Goal: Information Seeking & Learning: Learn about a topic

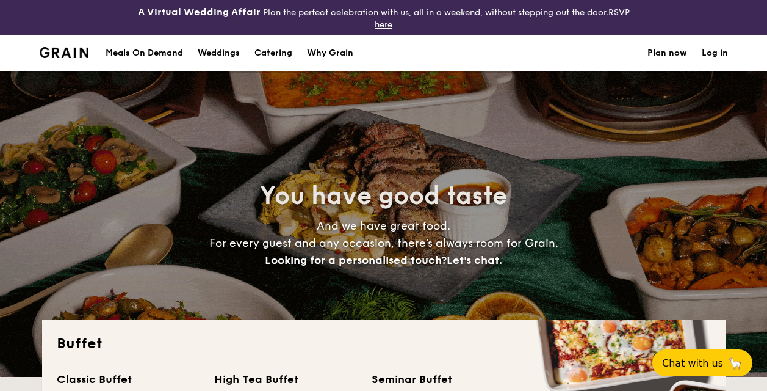
select select
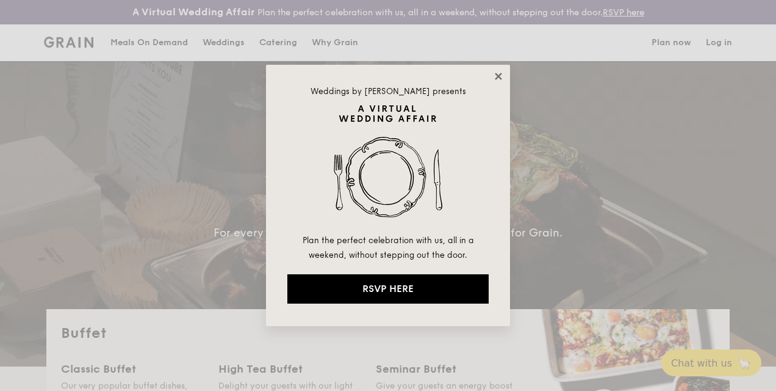
click at [495, 74] on icon at bounding box center [498, 76] width 11 height 11
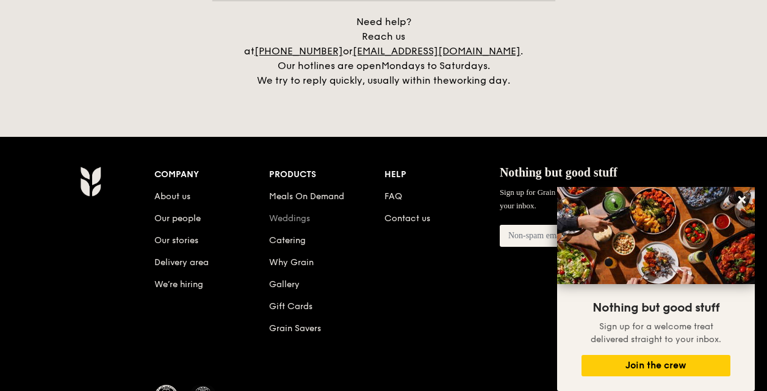
scroll to position [2615, 0]
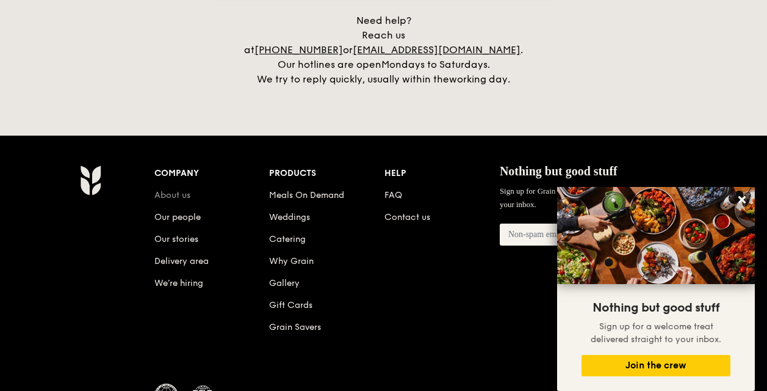
click at [167, 190] on link "About us" at bounding box center [172, 195] width 36 height 10
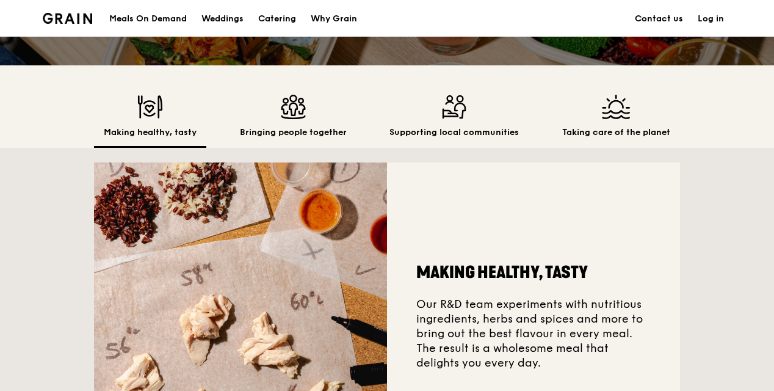
scroll to position [317, 0]
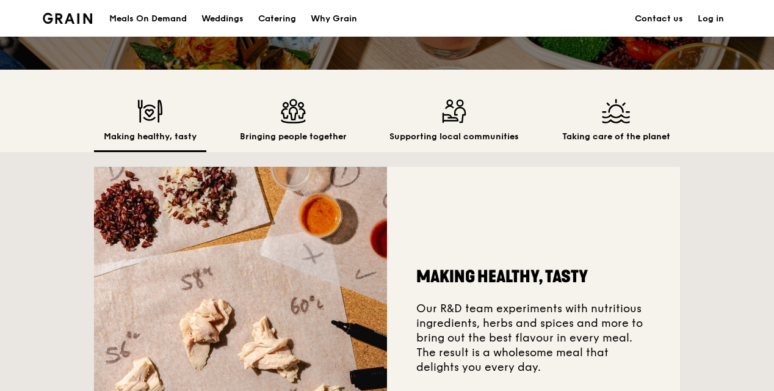
click at [453, 123] on img at bounding box center [453, 111] width 129 height 24
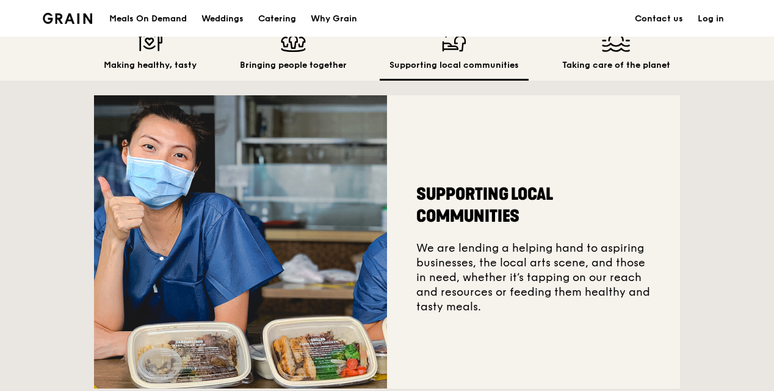
scroll to position [388, 0]
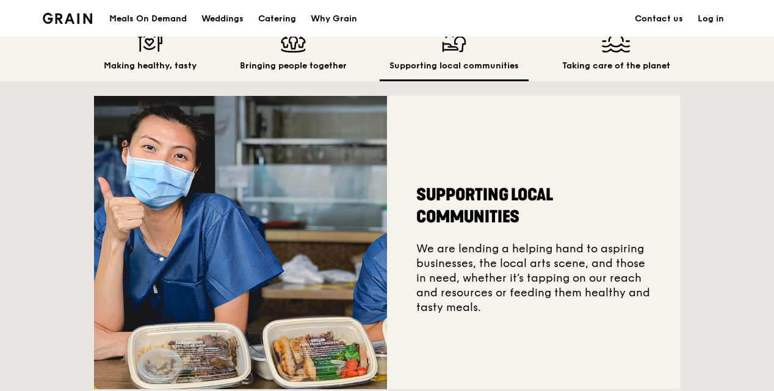
click at [616, 72] on h2 "Taking care of the planet" at bounding box center [616, 66] width 108 height 12
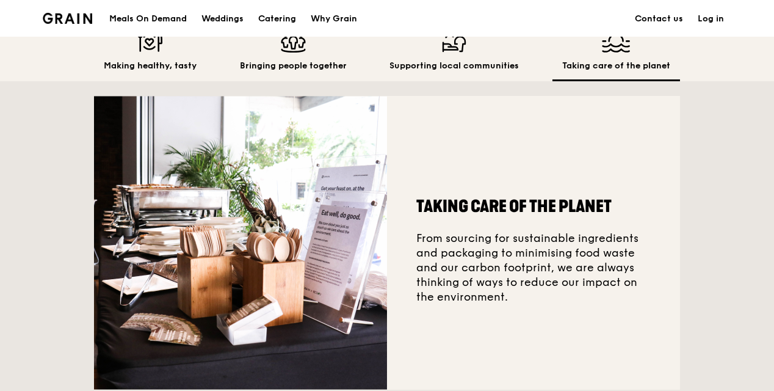
drag, startPoint x: 511, startPoint y: 263, endPoint x: 501, endPoint y: 274, distance: 15.1
click at [501, 274] on div "Taking care of the planet From sourcing for sustainable ingredients and packagi…" at bounding box center [533, 243] width 293 height 294
click at [445, 52] on img at bounding box center [453, 40] width 129 height 24
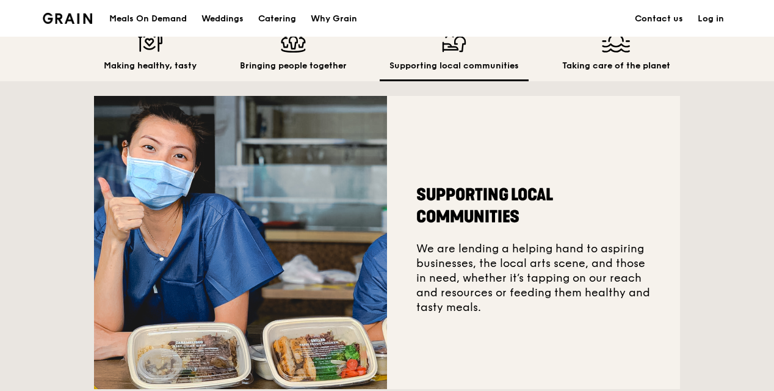
click at [598, 67] on div "Taking care of the planet" at bounding box center [616, 54] width 128 height 53
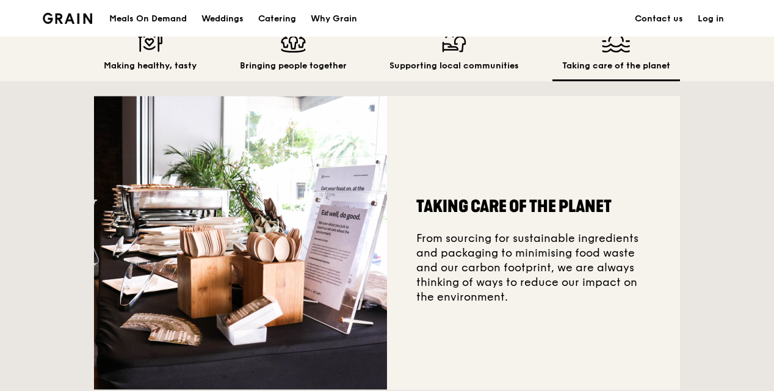
click at [298, 74] on div "Bringing people together" at bounding box center [293, 54] width 126 height 53
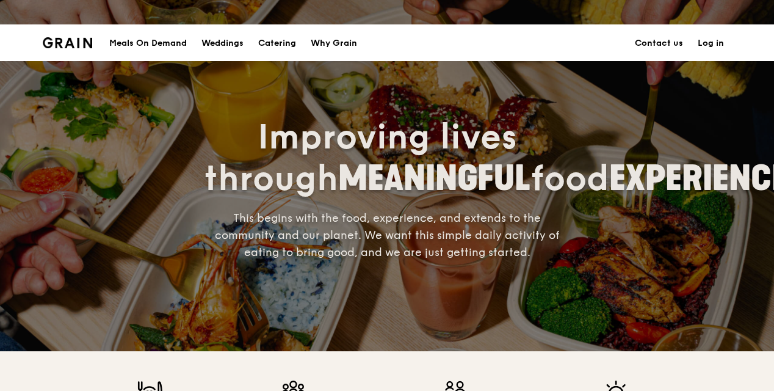
scroll to position [0, 0]
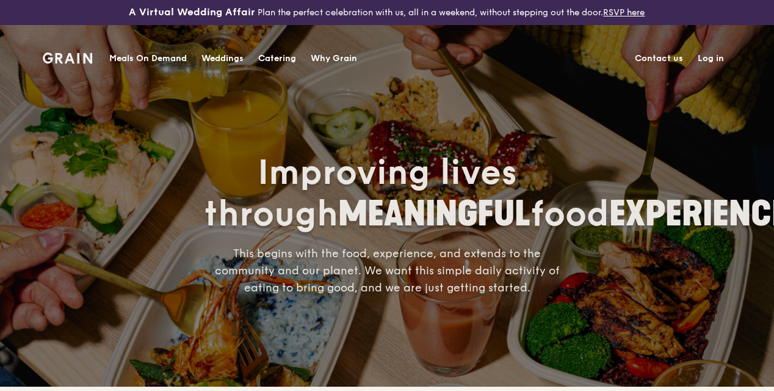
click at [333, 56] on div "Why Grain" at bounding box center [334, 58] width 46 height 37
